Goal: Navigation & Orientation: Find specific page/section

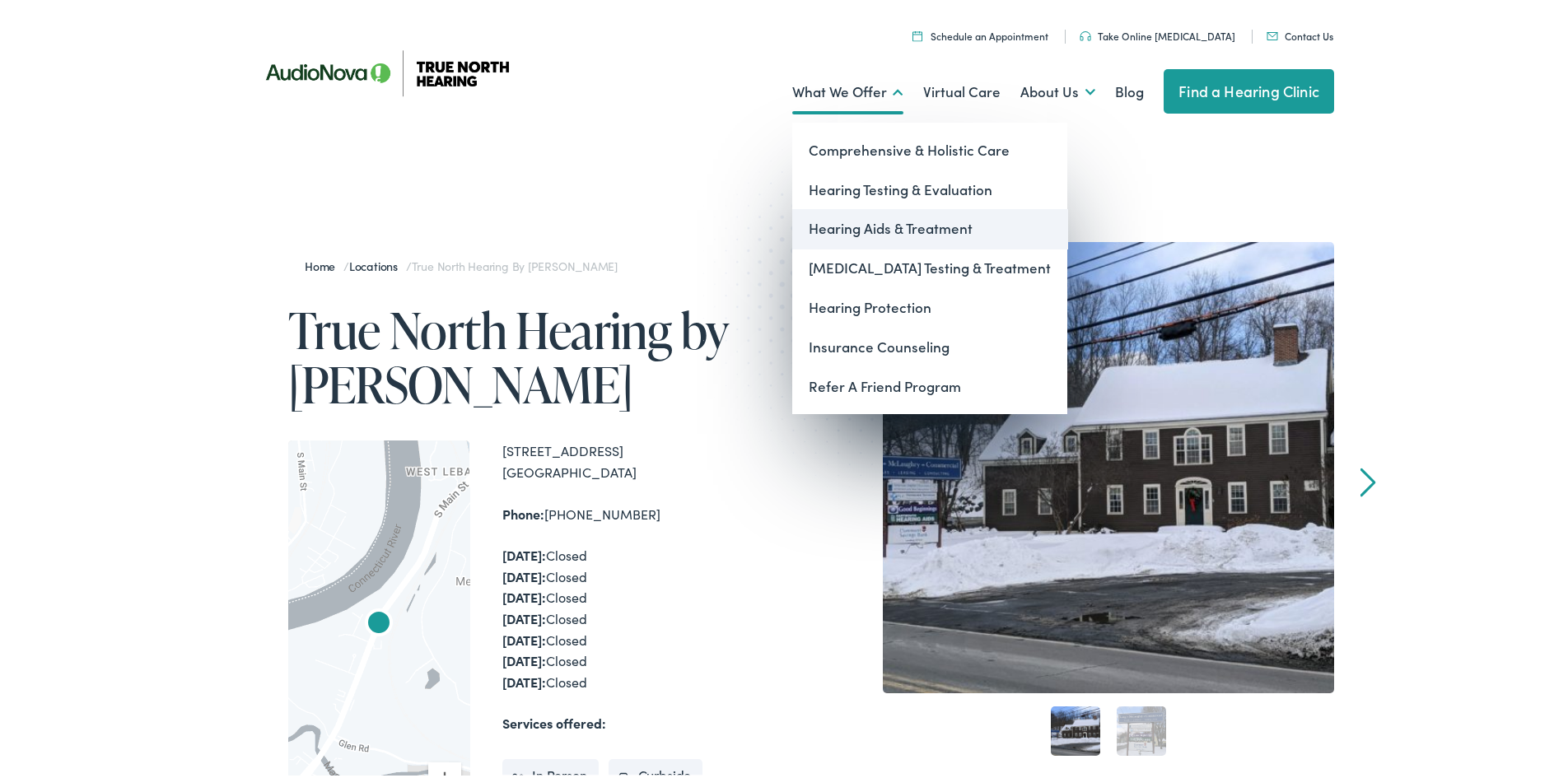
click at [841, 225] on link "Hearing Aids & Treatment" at bounding box center [929, 225] width 275 height 39
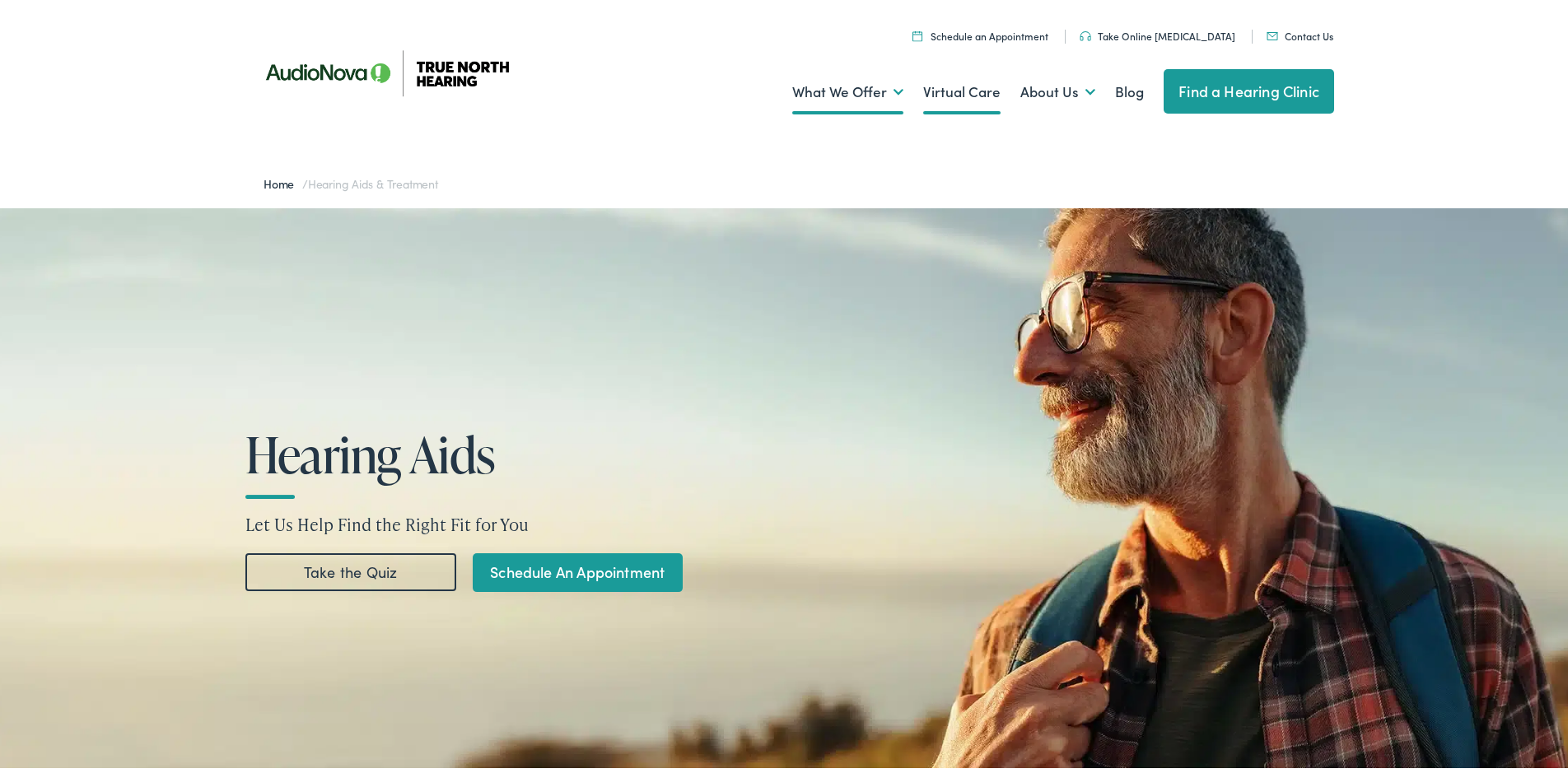
click at [962, 95] on link "Virtual Care" at bounding box center [962, 89] width 78 height 61
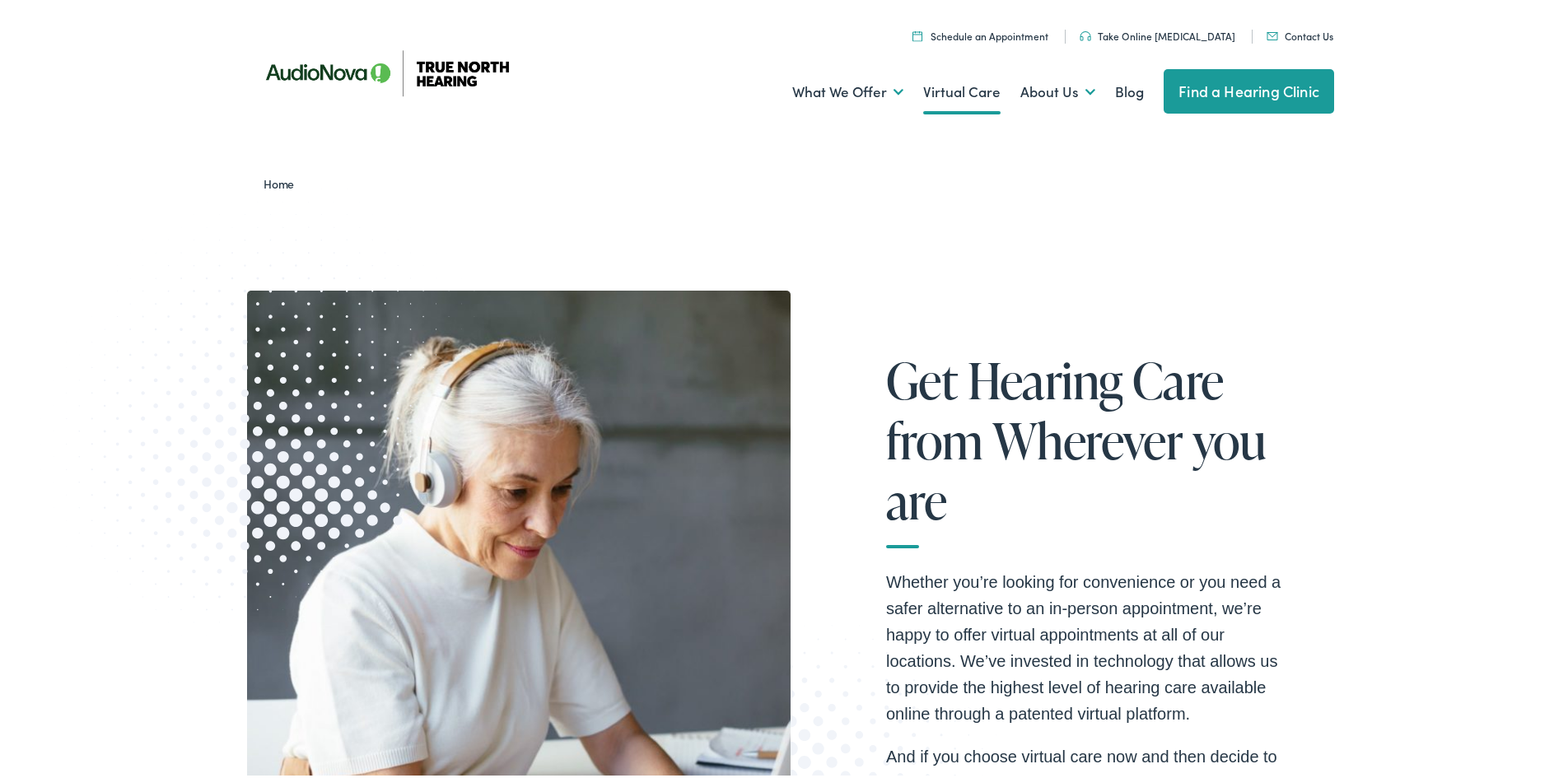
click at [1047, 91] on link "About Us" at bounding box center [1058, 89] width 75 height 61
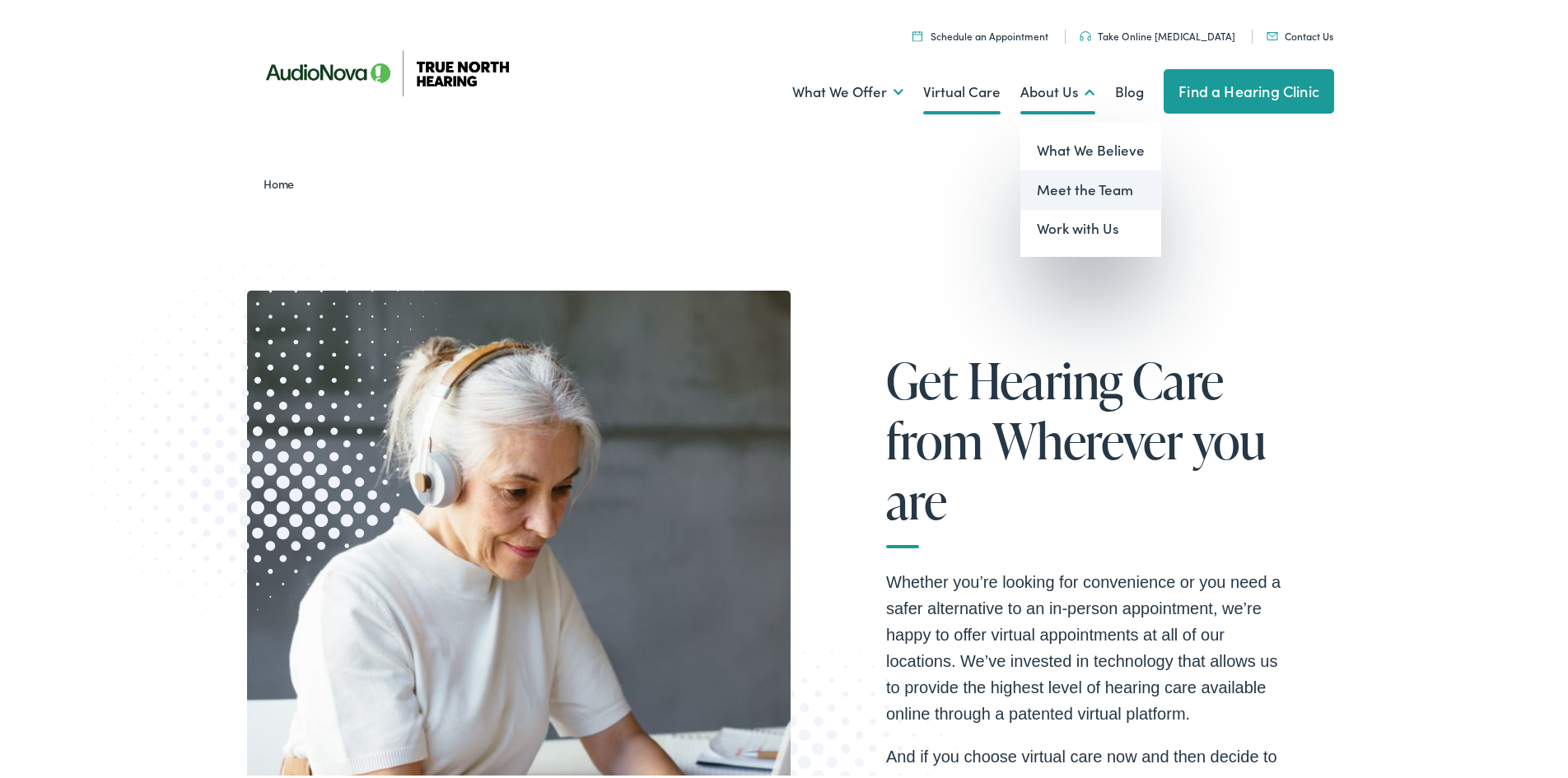
click at [1058, 188] on link "Meet the Team" at bounding box center [1090, 186] width 141 height 39
